Goal: Transaction & Acquisition: Purchase product/service

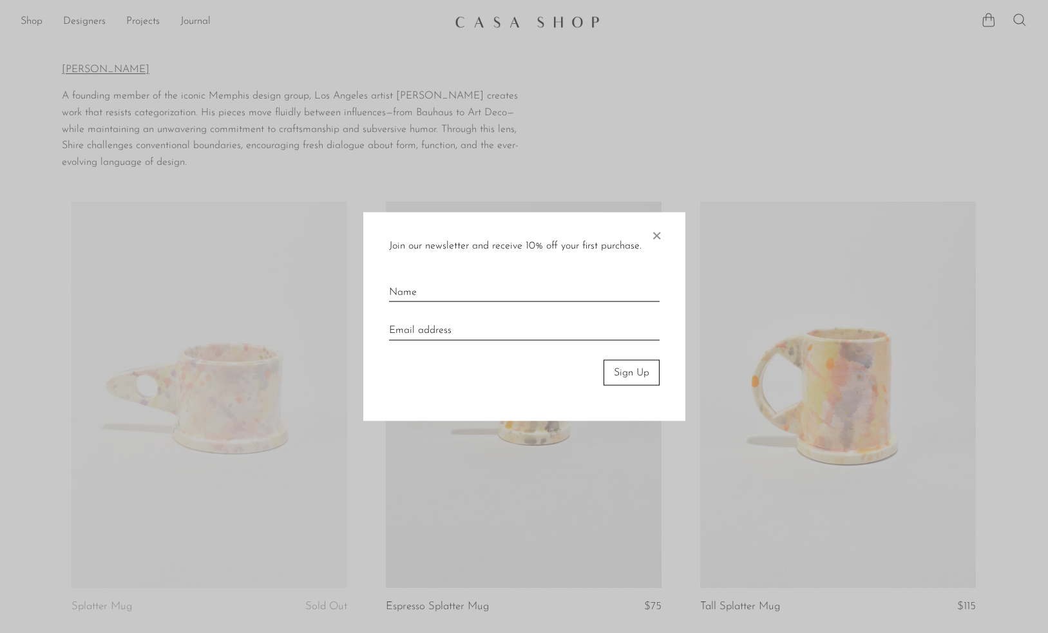
click at [651, 218] on span "×" at bounding box center [656, 232] width 13 height 41
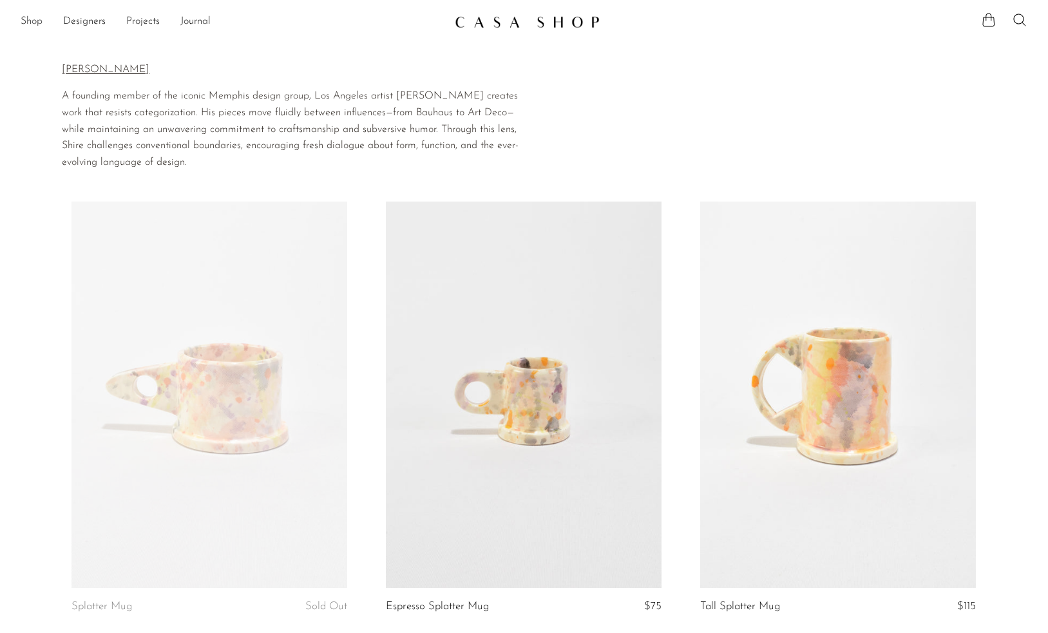
click at [39, 23] on link "Shop" at bounding box center [32, 22] width 22 height 17
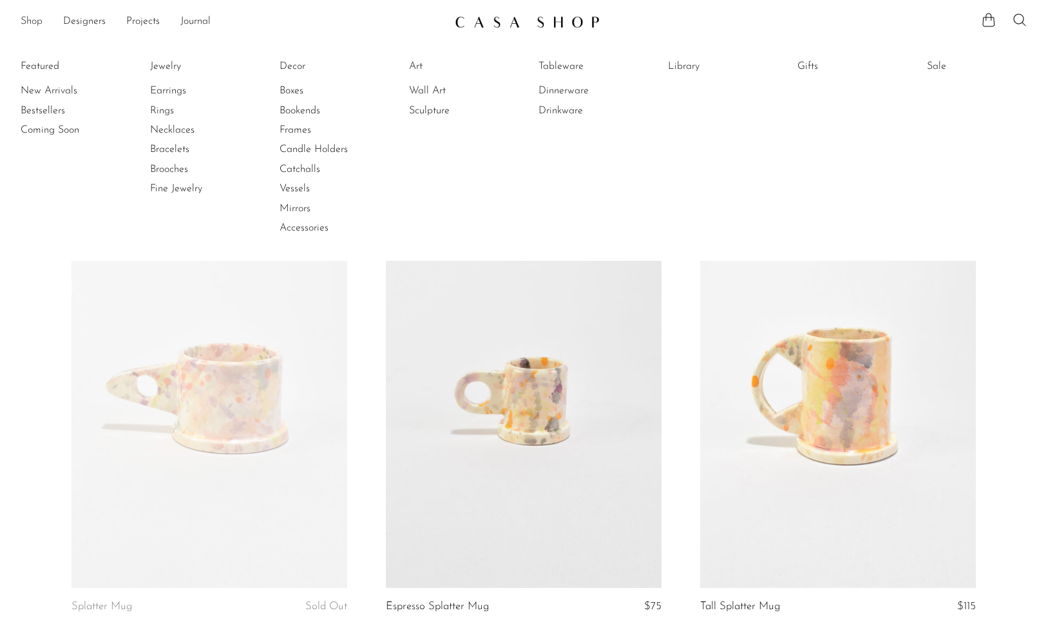
click at [28, 19] on link "Shop" at bounding box center [32, 22] width 22 height 17
click at [39, 86] on link "New Arrivals" at bounding box center [69, 91] width 97 height 14
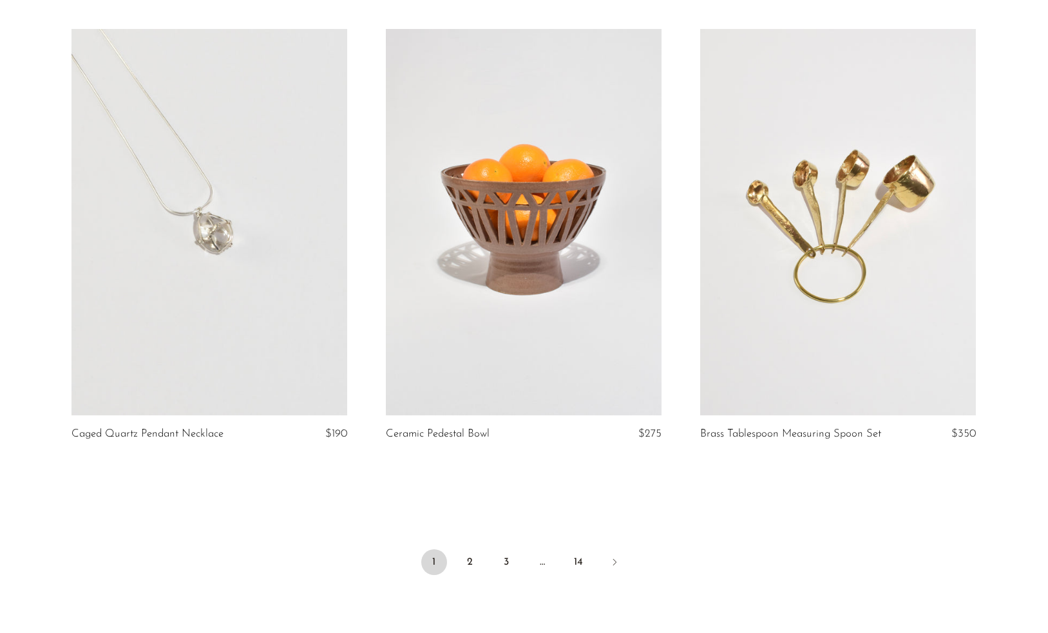
scroll to position [4977, 0]
click at [467, 559] on link "2" at bounding box center [470, 561] width 26 height 26
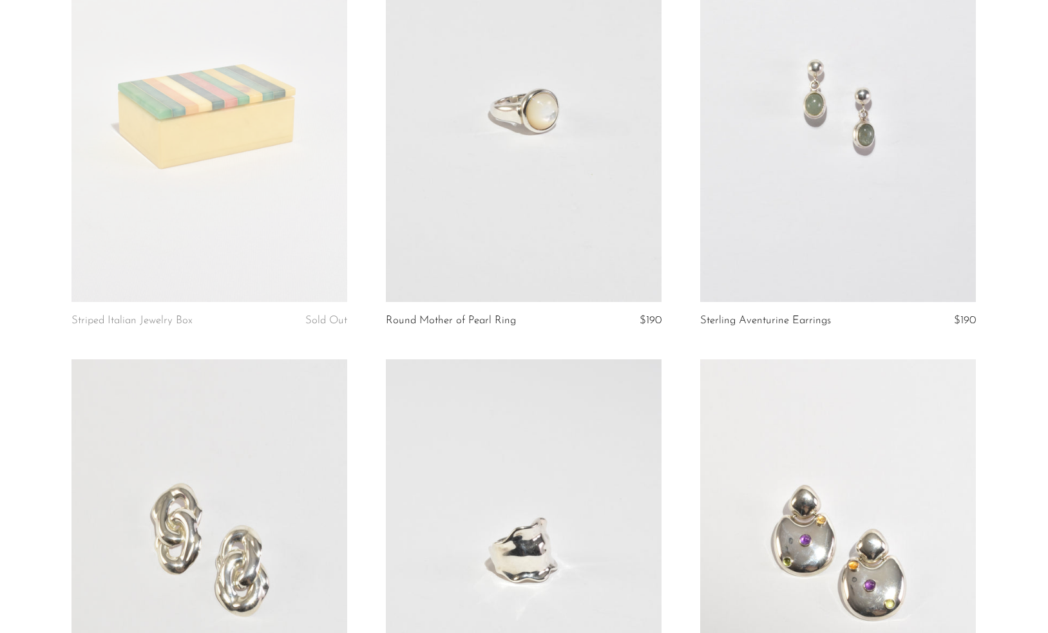
scroll to position [3776, 0]
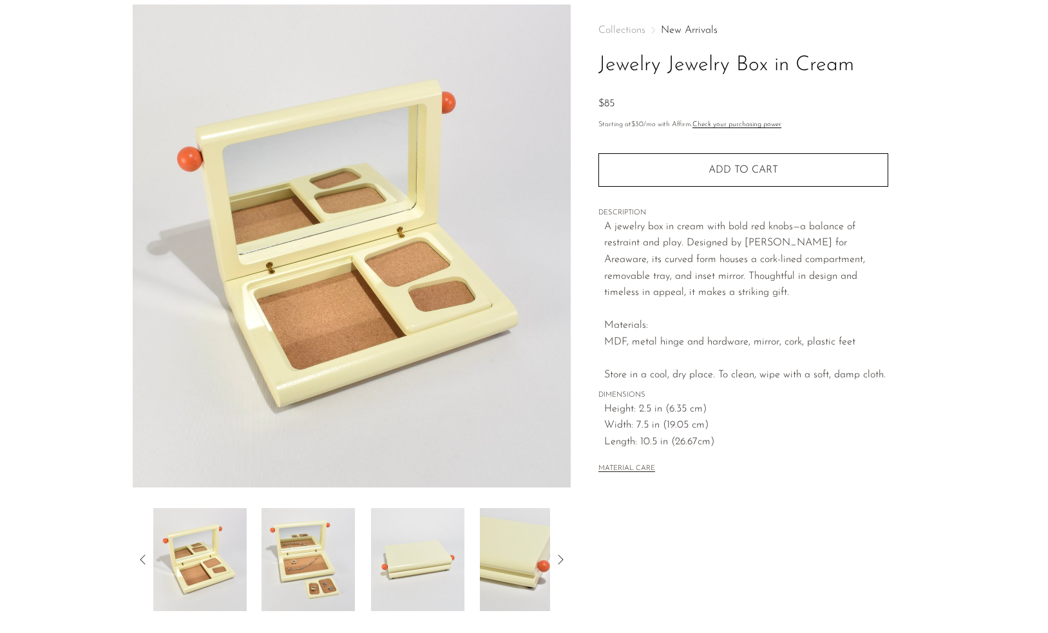
scroll to position [53, 0]
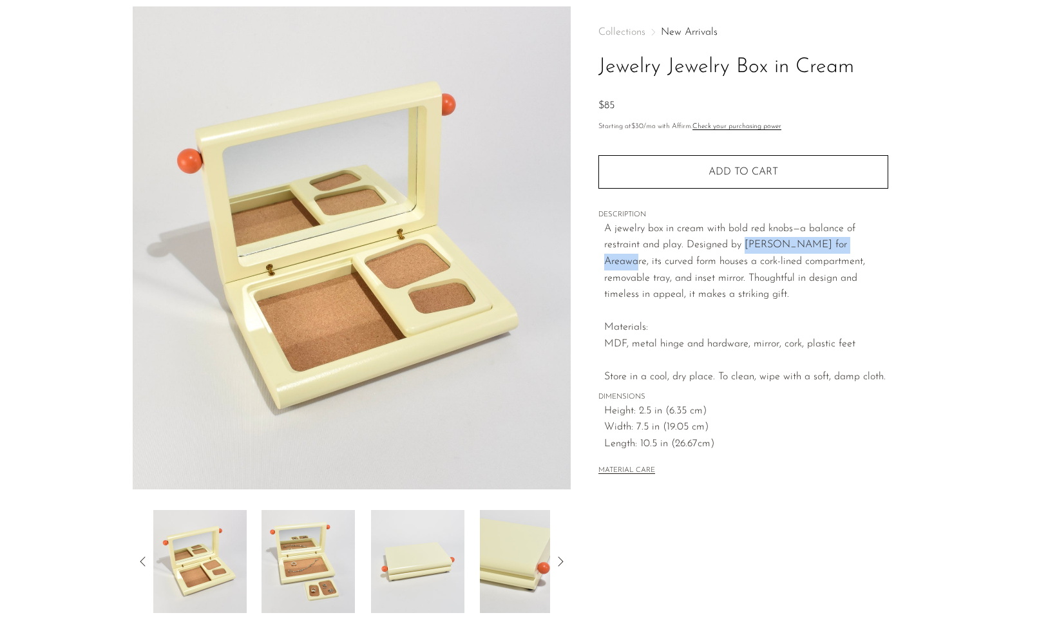
drag, startPoint x: 744, startPoint y: 241, endPoint x: 859, endPoint y: 240, distance: 114.7
click at [859, 240] on p "A jewelry box in cream with bold red knobs—a balance of restraint and play. Des…" at bounding box center [746, 303] width 284 height 165
copy p "[PERSON_NAME] for Areaware"
